Goal: Find contact information: Find contact information

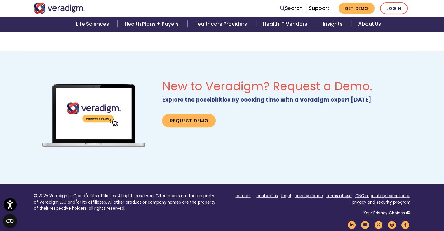
scroll to position [350, 0]
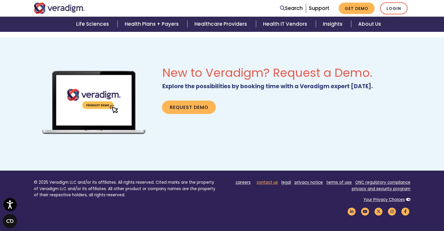
click at [265, 182] on link "contact us" at bounding box center [266, 182] width 21 height 6
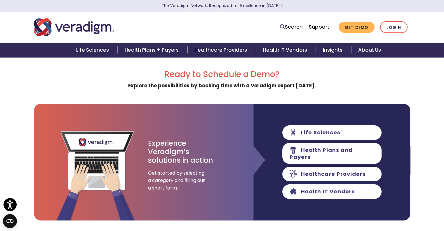
scroll to position [146, 0]
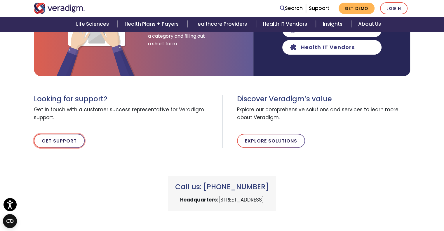
click at [50, 139] on link "Get Support" at bounding box center [59, 141] width 51 height 14
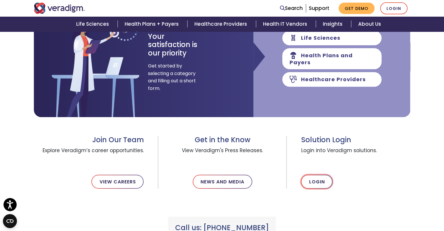
scroll to position [146, 0]
